Goal: Task Accomplishment & Management: Complete application form

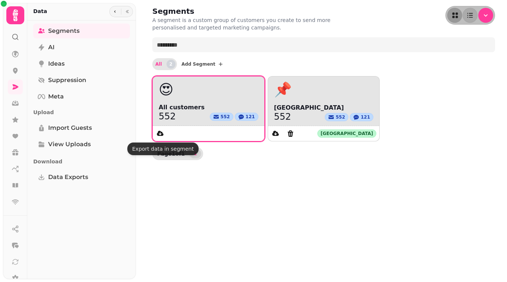
click at [181, 103] on span "All customers" at bounding box center [209, 107] width 100 height 9
click at [183, 109] on span "All customers" at bounding box center [209, 107] width 100 height 9
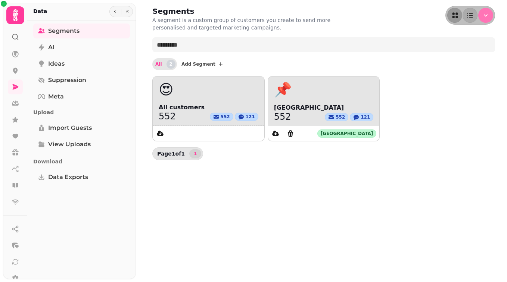
click at [342, 14] on icon "Menu" at bounding box center [485, 15] width 7 height 7
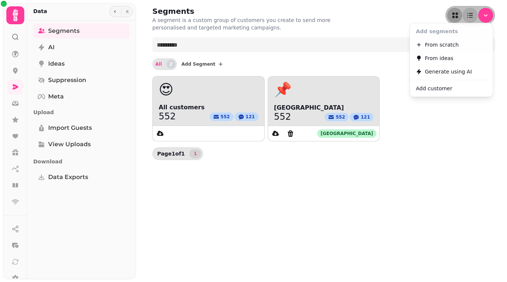
click at [342, 86] on button "Add customer" at bounding box center [452, 88] width 80 height 13
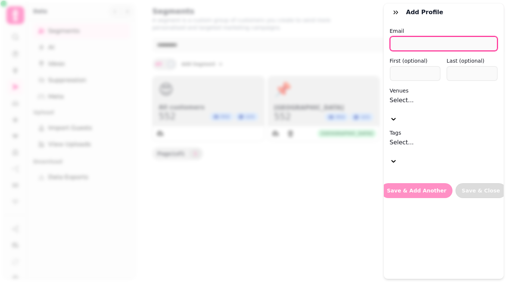
click at [342, 47] on input "email" at bounding box center [444, 43] width 108 height 15
click at [281, 186] on div "Add profile Email First (optional) Last (optional) Venues Select... Tags Select…" at bounding box center [253, 147] width 507 height 270
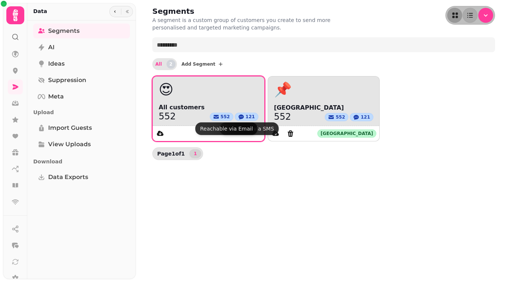
click at [233, 114] on button "552" at bounding box center [222, 117] width 24 height 8
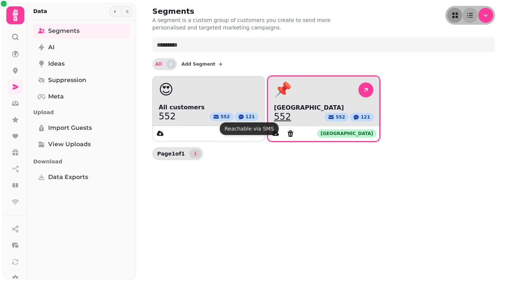
click at [332, 107] on span "[GEOGRAPHIC_DATA]" at bounding box center [324, 107] width 100 height 9
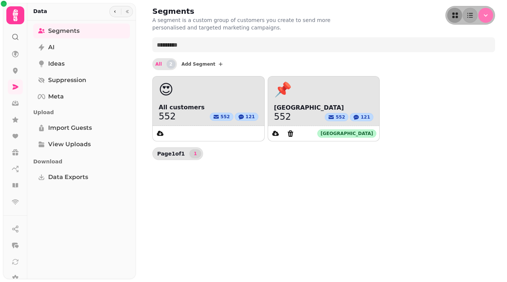
click at [342, 19] on button "Menu" at bounding box center [485, 15] width 15 height 15
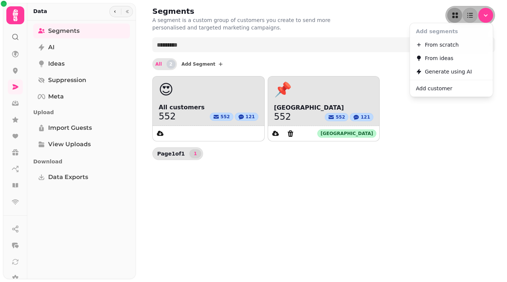
click at [342, 90] on span "Add customer" at bounding box center [434, 88] width 36 height 9
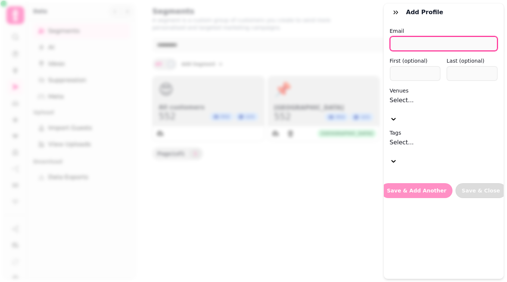
click at [342, 40] on input "email" at bounding box center [444, 43] width 108 height 15
type input "**********"
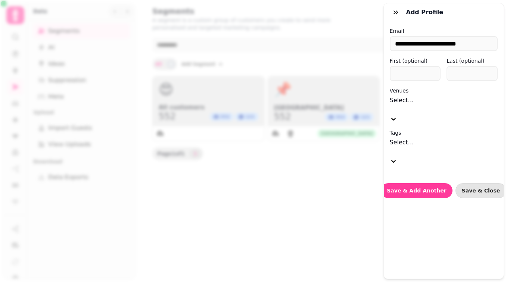
click at [342, 105] on div at bounding box center [444, 109] width 108 height 9
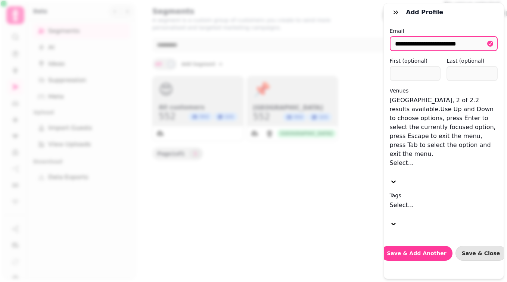
click at [342, 18] on div "[GEOGRAPHIC_DATA]" at bounding box center [475, 13] width 63 height 9
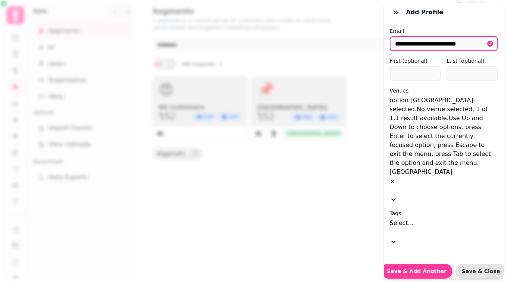
click at [342, 228] on div at bounding box center [444, 232] width 108 height 9
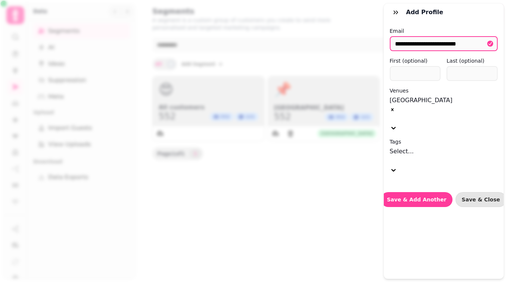
click at [342, 204] on div "**********" at bounding box center [444, 150] width 120 height 258
click at [342, 197] on span "Save & Add Another" at bounding box center [416, 199] width 59 height 5
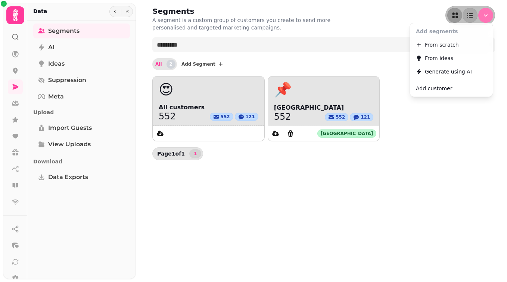
click at [342, 15] on button "Menu" at bounding box center [485, 15] width 15 height 15
click at [342, 93] on button "Add customer" at bounding box center [452, 88] width 80 height 13
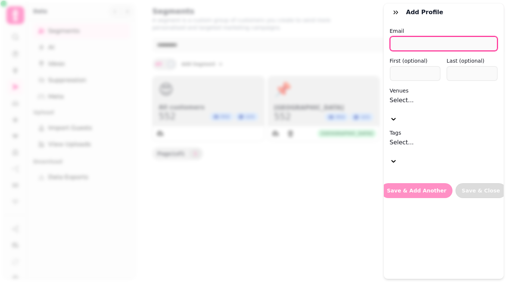
click at [342, 43] on input "email" at bounding box center [444, 43] width 108 height 15
type input "**********"
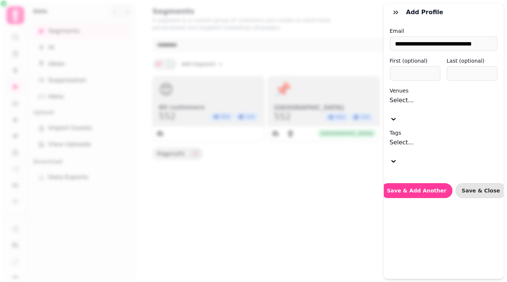
click at [342, 108] on div "Select..." at bounding box center [444, 109] width 108 height 27
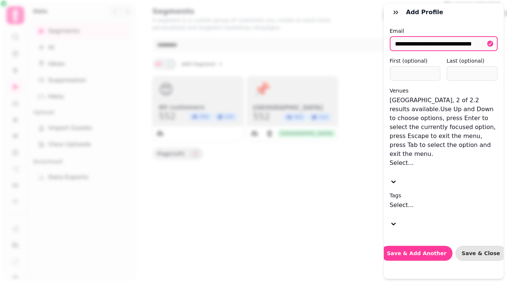
click at [342, 18] on div "[GEOGRAPHIC_DATA]" at bounding box center [475, 13] width 63 height 9
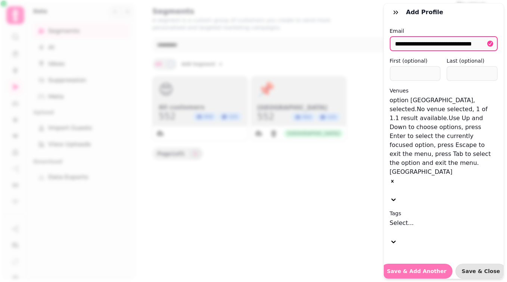
click at [342, 264] on button "Save & Add Another" at bounding box center [416, 271] width 71 height 15
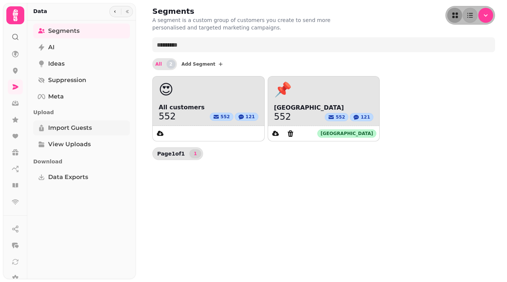
click at [73, 130] on span "Import Guests" at bounding box center [70, 128] width 44 height 9
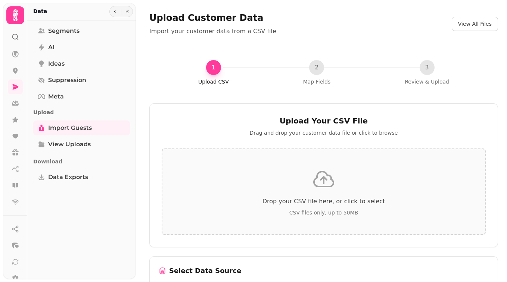
click at [18, 11] on icon at bounding box center [15, 15] width 5 height 12
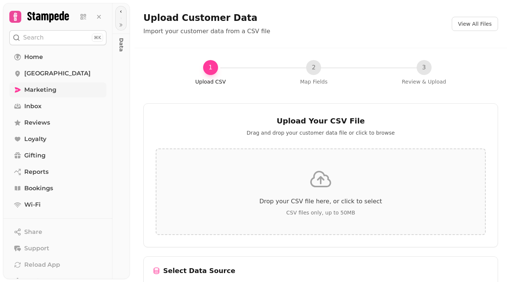
click at [71, 89] on link "Marketing" at bounding box center [57, 90] width 97 height 15
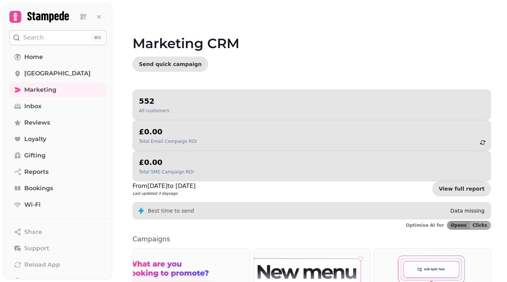
click at [195, 117] on div "552 All customers" at bounding box center [312, 105] width 358 height 31
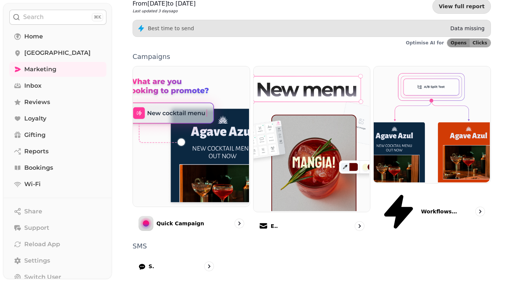
scroll to position [184, 0]
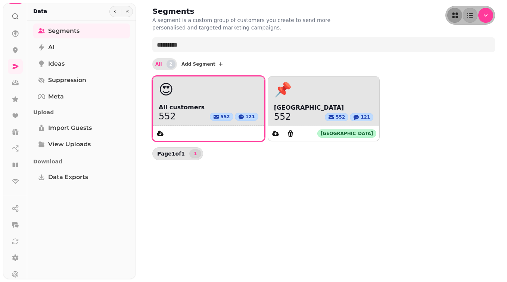
click at [177, 99] on div "😍" at bounding box center [209, 90] width 112 height 26
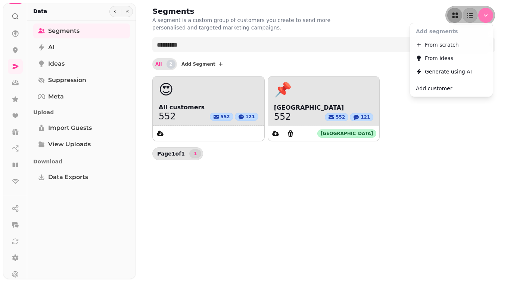
click at [491, 16] on button "Menu" at bounding box center [485, 15] width 15 height 15
click at [454, 87] on button "Add customer" at bounding box center [452, 88] width 80 height 13
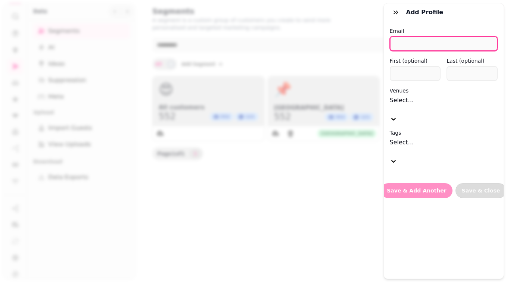
click at [455, 40] on input "email" at bounding box center [444, 43] width 108 height 15
type input "**********"
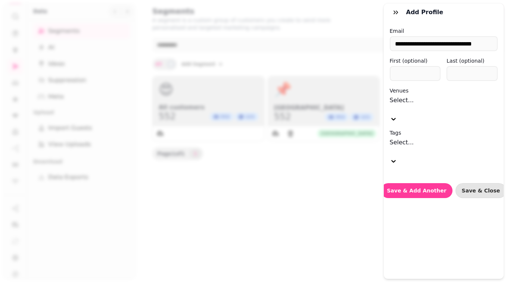
click at [434, 105] on div at bounding box center [444, 109] width 108 height 9
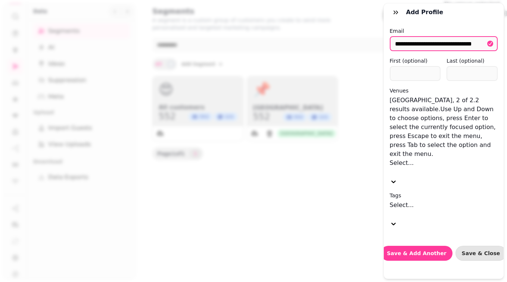
click at [444, 18] on div "[GEOGRAPHIC_DATA]" at bounding box center [475, 13] width 63 height 9
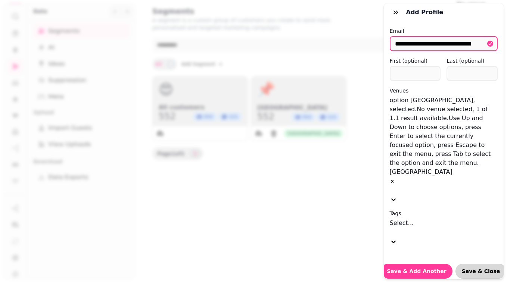
click at [476, 264] on button "Save & Close" at bounding box center [481, 271] width 51 height 15
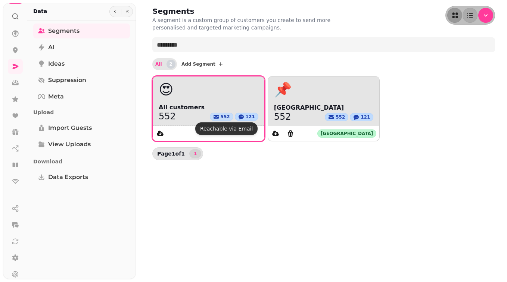
click at [225, 119] on span "552" at bounding box center [225, 117] width 9 height 6
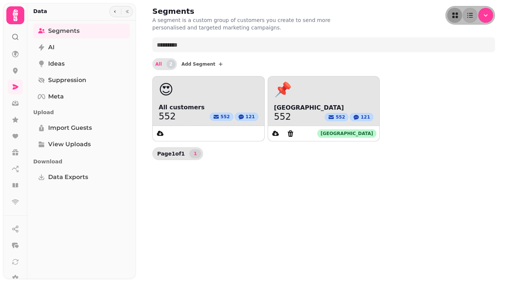
click at [481, 22] on div at bounding box center [485, 15] width 15 height 15
click at [485, 17] on icon "Menu" at bounding box center [485, 15] width 7 height 7
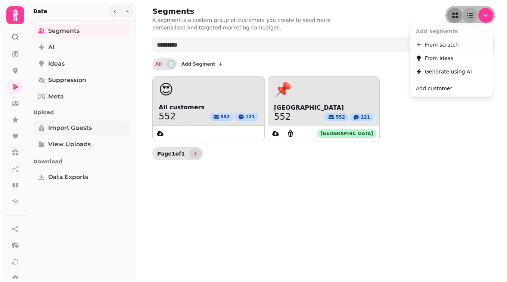
click at [81, 127] on span "Import Guests" at bounding box center [70, 128] width 44 height 9
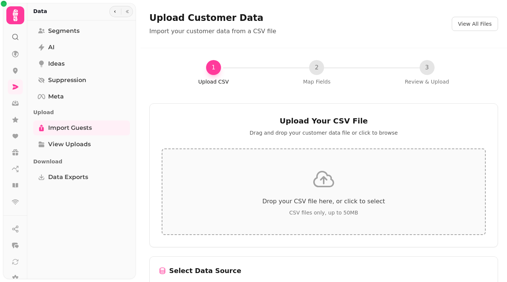
click at [295, 179] on div "Drop your CSV file here, or click to select CSV files only, up to 50MB" at bounding box center [324, 192] width 324 height 87
click at [301, 223] on div "Drop your CSV file here, or click to select CSV files only, up to 50MB" at bounding box center [324, 192] width 324 height 87
click at [330, 164] on div "Drop your CSV file here, or click to select CSV files only, up to 50MB" at bounding box center [324, 192] width 324 height 87
click at [331, 181] on icon at bounding box center [324, 179] width 24 height 24
click at [325, 218] on div "Drop your CSV file here, or click to select CSV files only, up to 50MB" at bounding box center [324, 192] width 324 height 87
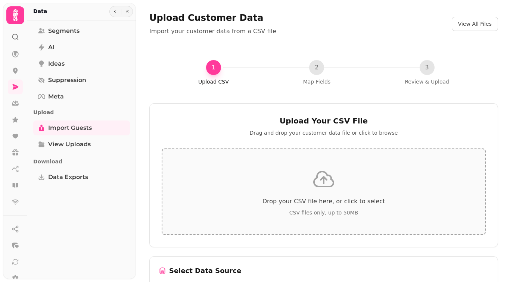
type input "**********"
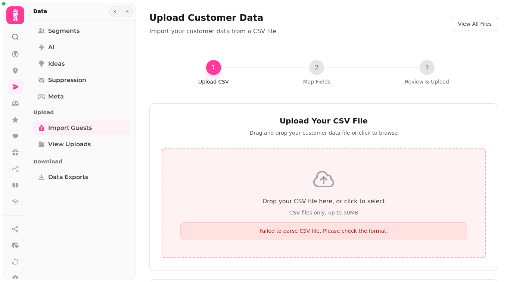
click at [317, 184] on icon at bounding box center [324, 179] width 24 height 24
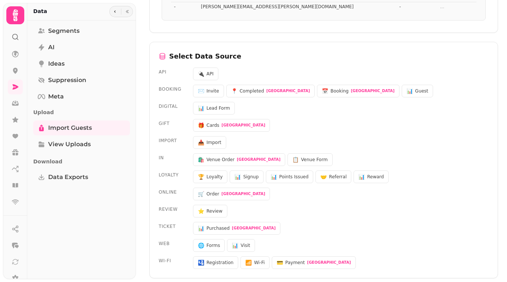
scroll to position [228, 0]
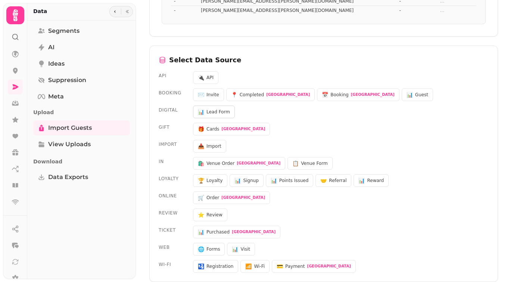
click at [213, 111] on span "Lead Form" at bounding box center [219, 112] width 24 height 6
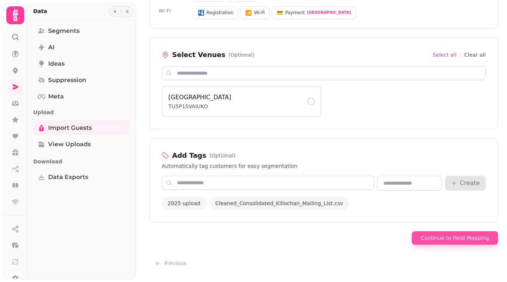
click at [435, 244] on button "Continue to Field Mapping" at bounding box center [455, 238] width 86 height 13
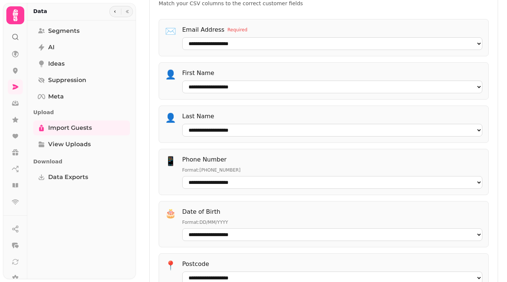
scroll to position [0, 0]
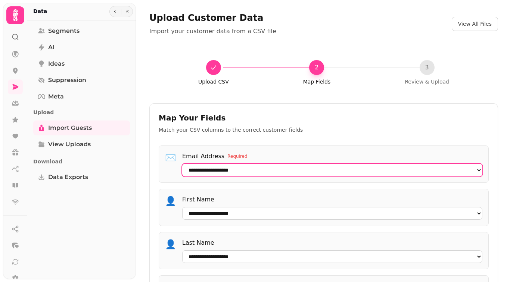
click at [232, 171] on select "**********" at bounding box center [332, 170] width 300 height 13
click at [182, 177] on select "**********" at bounding box center [332, 170] width 300 height 13
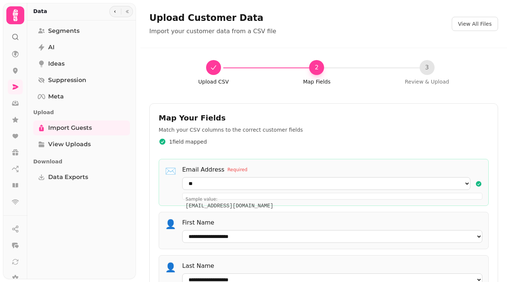
click at [237, 171] on span "Required" at bounding box center [237, 170] width 20 height 6
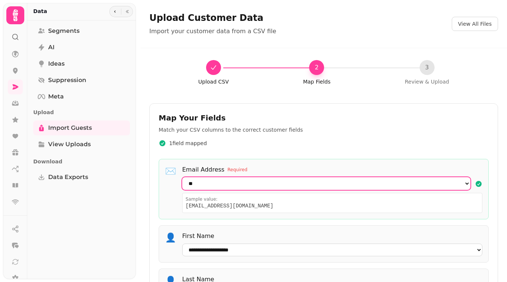
click at [233, 183] on select "**********" at bounding box center [326, 183] width 288 height 13
click at [182, 177] on select "**********" at bounding box center [326, 183] width 288 height 13
click at [264, 183] on select "**********" at bounding box center [326, 183] width 288 height 13
select select "**"
click at [182, 177] on select "**********" at bounding box center [326, 183] width 288 height 13
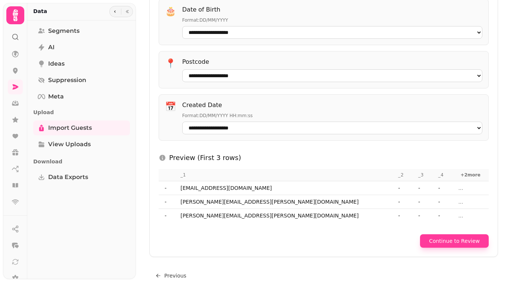
scroll to position [384, 0]
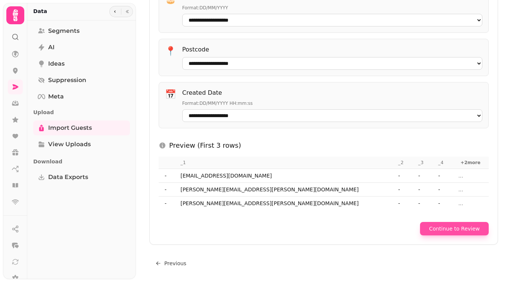
click at [449, 227] on button "Continue to Review" at bounding box center [454, 228] width 69 height 13
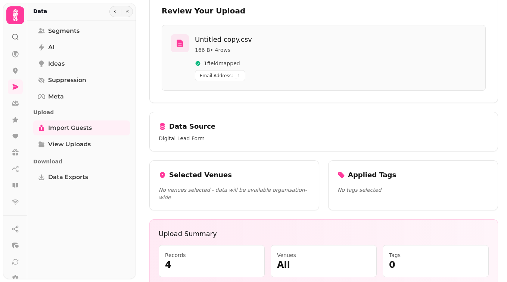
scroll to position [129, 0]
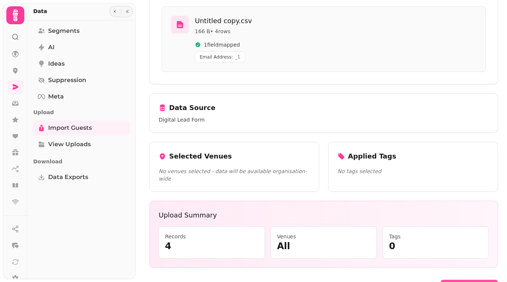
click at [461, 280] on button "Upload CSV" at bounding box center [470, 286] width 58 height 13
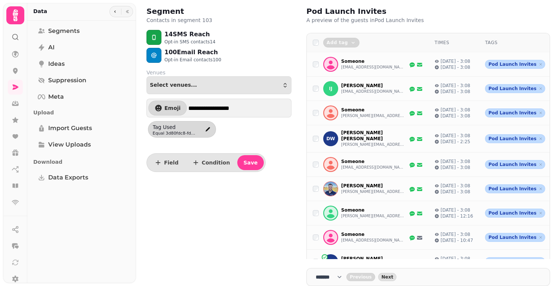
select select "**"
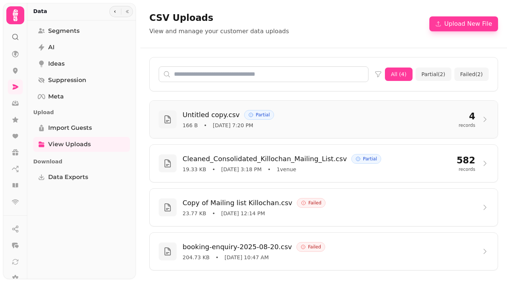
click at [306, 119] on div "Untitled copy.csv Partial" at bounding box center [318, 115] width 270 height 10
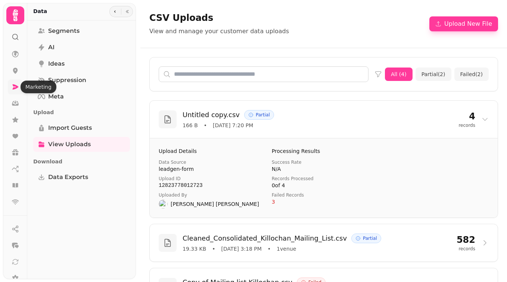
click at [13, 86] on icon at bounding box center [16, 86] width 6 height 5
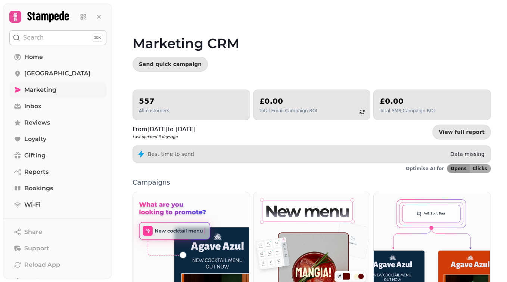
click at [213, 108] on div "557 All customers" at bounding box center [191, 105] width 105 height 18
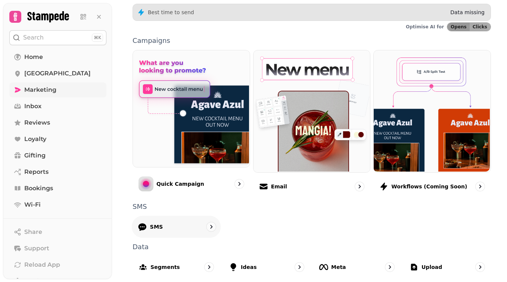
scroll to position [158, 0]
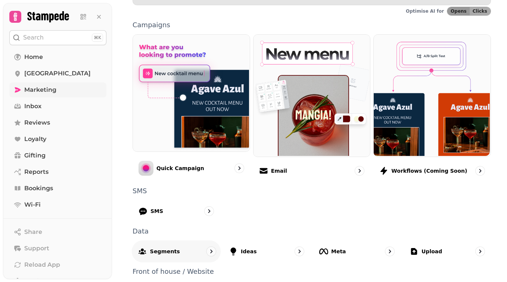
click at [177, 255] on div "Segments" at bounding box center [176, 251] width 89 height 22
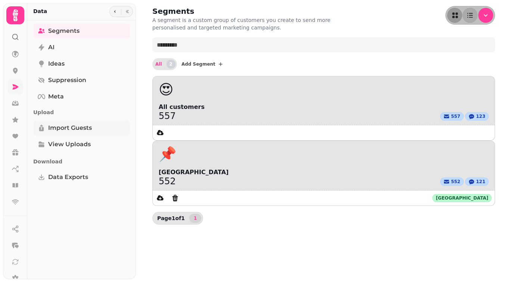
click at [92, 132] on link "Import Guests" at bounding box center [81, 128] width 97 height 15
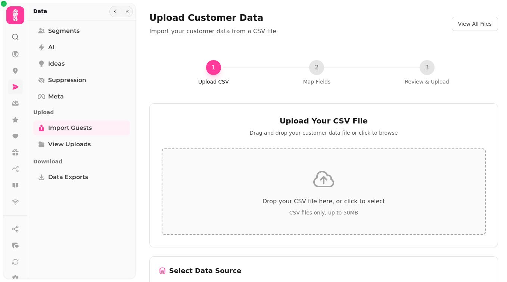
click at [328, 194] on div "Drop your CSV file here, or click to select CSV files only, up to 50MB" at bounding box center [324, 192] width 324 height 87
type input "**********"
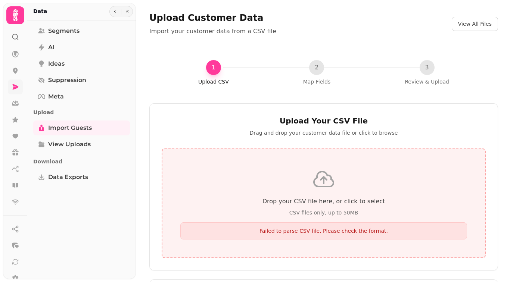
click at [338, 232] on p "Failed to parse CSV file. Please check the format." at bounding box center [323, 230] width 277 height 7
type input "**********"
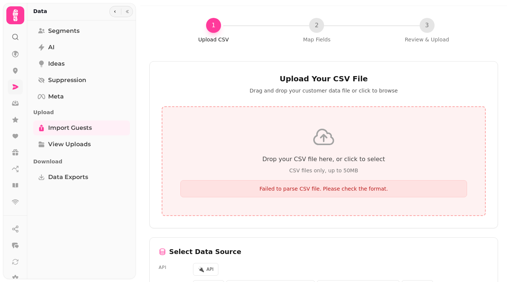
scroll to position [45, 0]
